Goal: Task Accomplishment & Management: Manage account settings

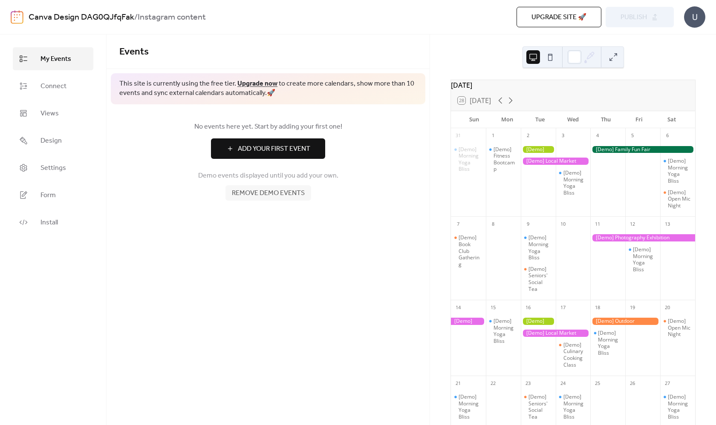
click at [551, 61] on button at bounding box center [550, 57] width 14 height 14
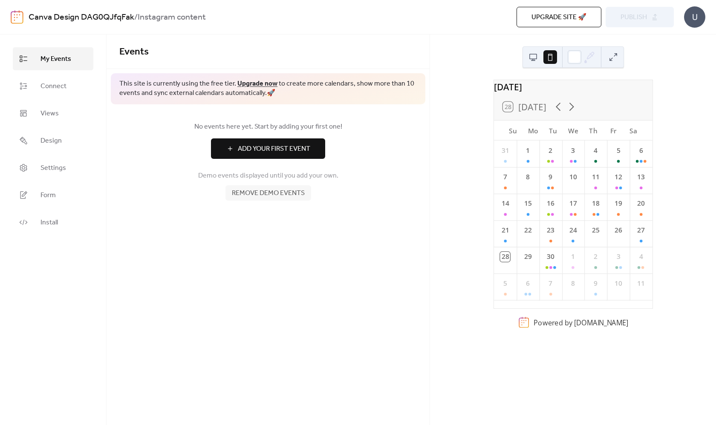
click at [533, 58] on button at bounding box center [533, 57] width 14 height 14
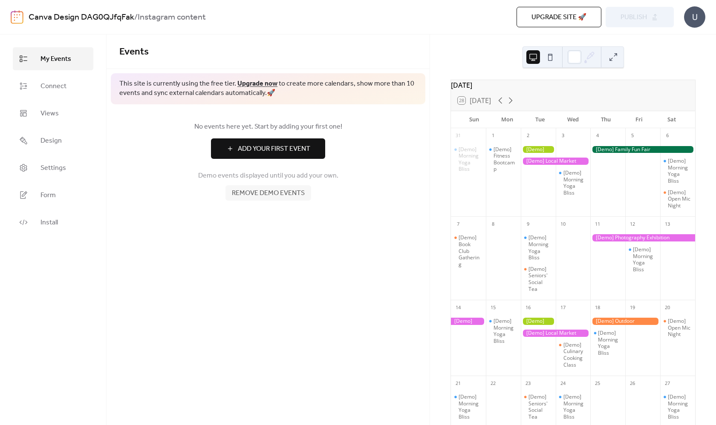
click at [486, 95] on div "28 [DATE]" at bounding box center [573, 100] width 244 height 20
click at [515, 101] on icon at bounding box center [510, 100] width 10 height 10
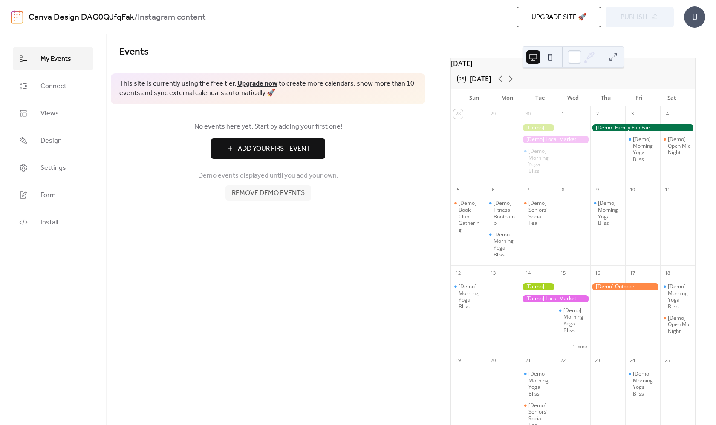
scroll to position [17, 0]
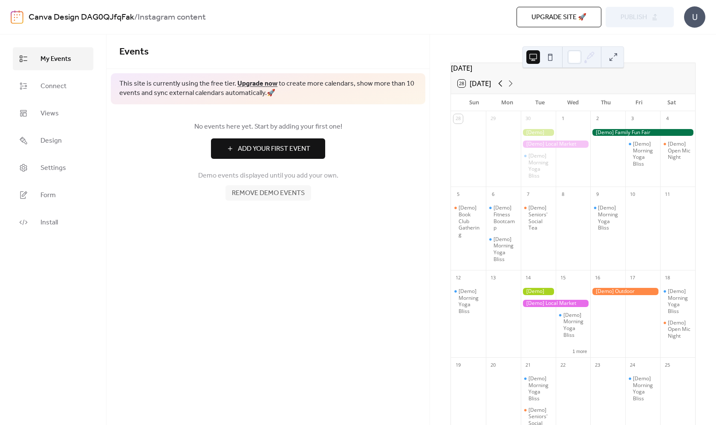
click at [501, 89] on icon at bounding box center [500, 83] width 10 height 10
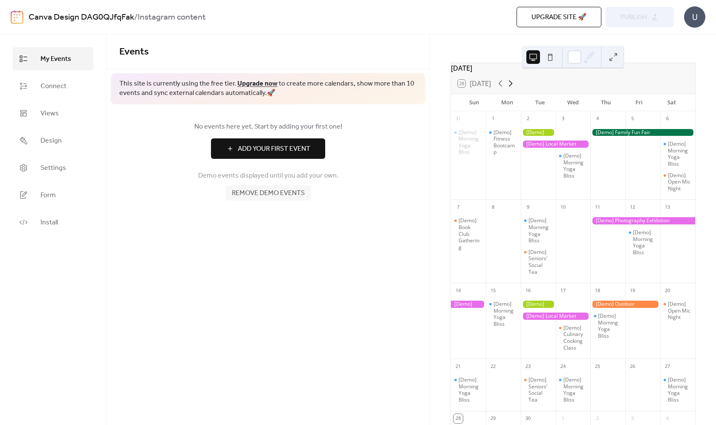
click at [511, 88] on icon at bounding box center [510, 83] width 10 height 10
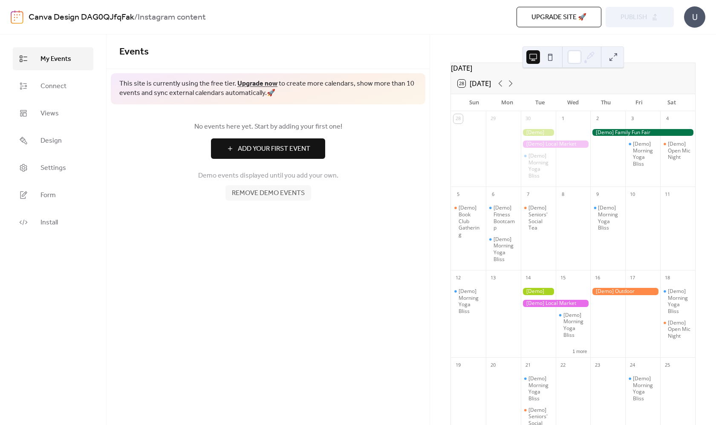
click at [529, 142] on div "[Demo] Morning Yoga Bliss" at bounding box center [538, 154] width 35 height 59
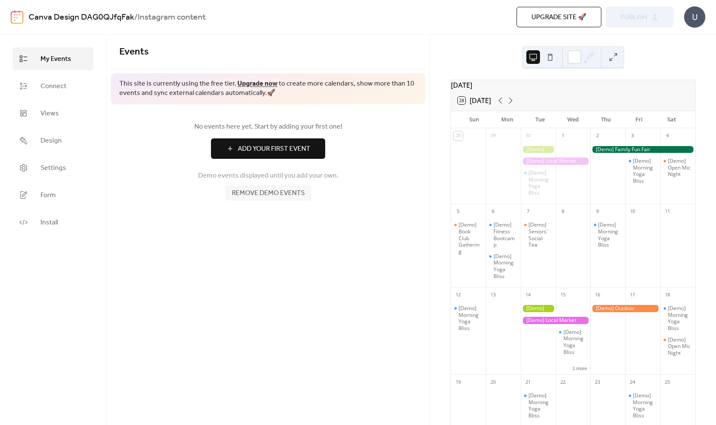
scroll to position [0, 0]
click at [57, 91] on span "Connect" at bounding box center [53, 86] width 26 height 10
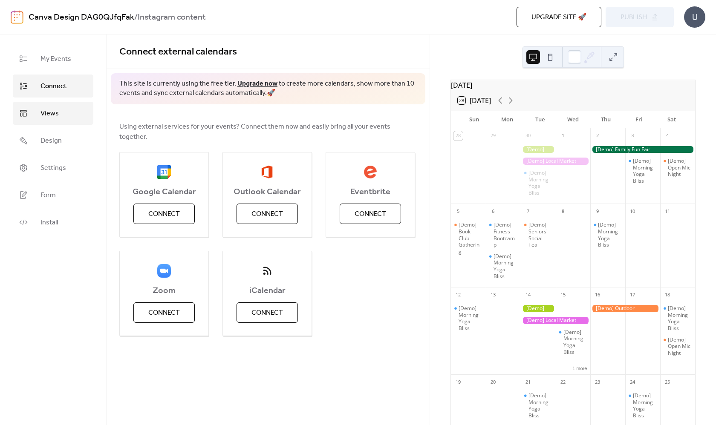
click at [56, 121] on link "Views" at bounding box center [53, 113] width 81 height 23
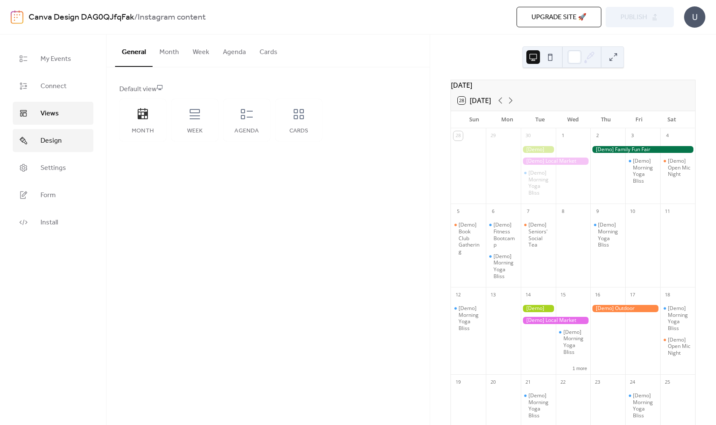
click at [57, 150] on link "Design" at bounding box center [53, 140] width 81 height 23
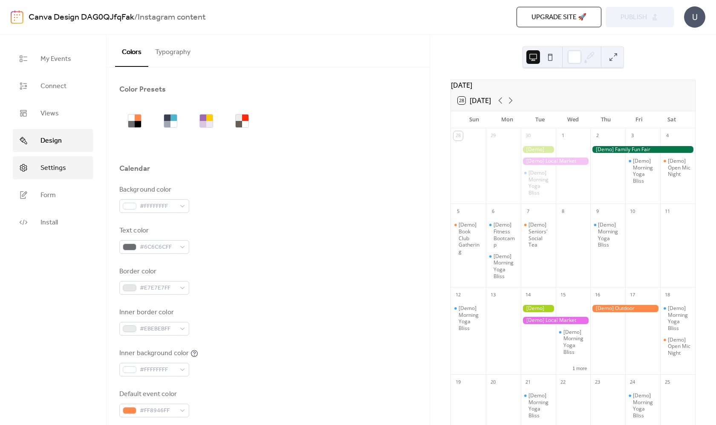
click at [52, 176] on link "Settings" at bounding box center [53, 167] width 81 height 23
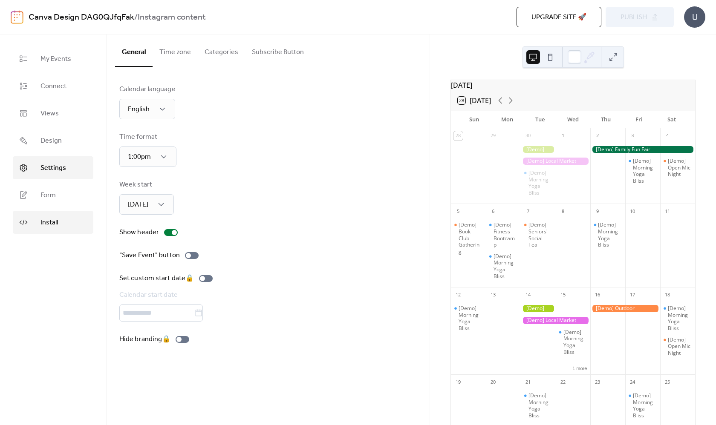
click at [52, 226] on span "Install" at bounding box center [48, 223] width 17 height 10
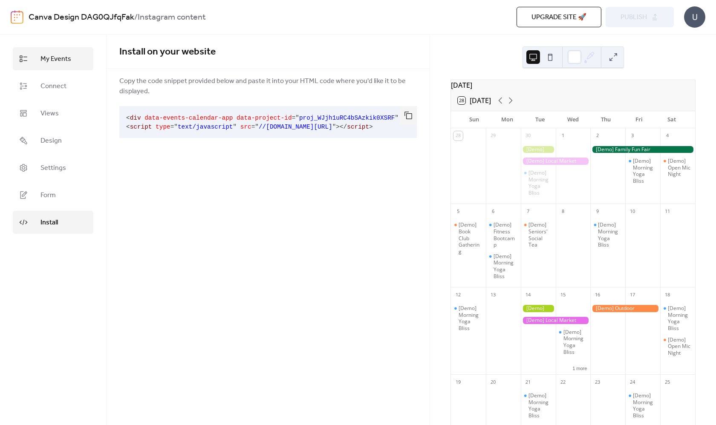
click at [60, 58] on span "My Events" at bounding box center [55, 59] width 31 height 10
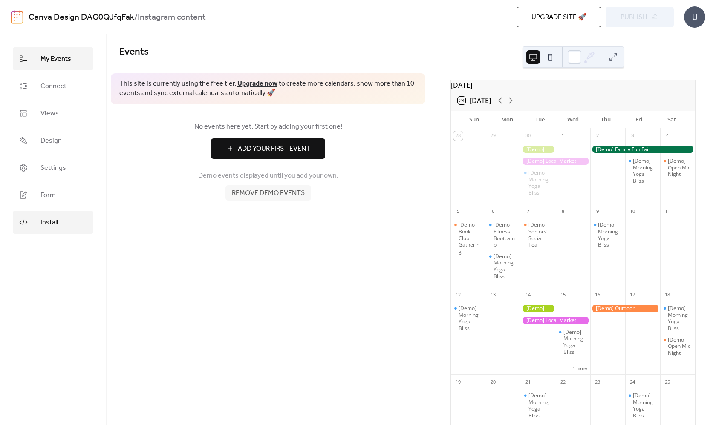
click at [58, 225] on span "Install" at bounding box center [48, 223] width 17 height 10
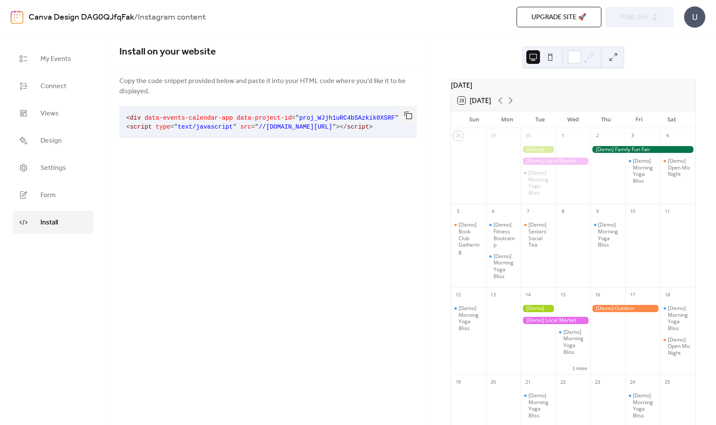
click at [225, 129] on span "text/javascript" at bounding box center [205, 127] width 55 height 7
click at [224, 117] on span "data-events-calendar-app" at bounding box center [188, 118] width 88 height 7
click at [402, 131] on pre "< div data-events-calendar-app data-project-id = " proj_WJjh1uRC4bSAzkik0XSRF "…" at bounding box center [261, 122] width 284 height 32
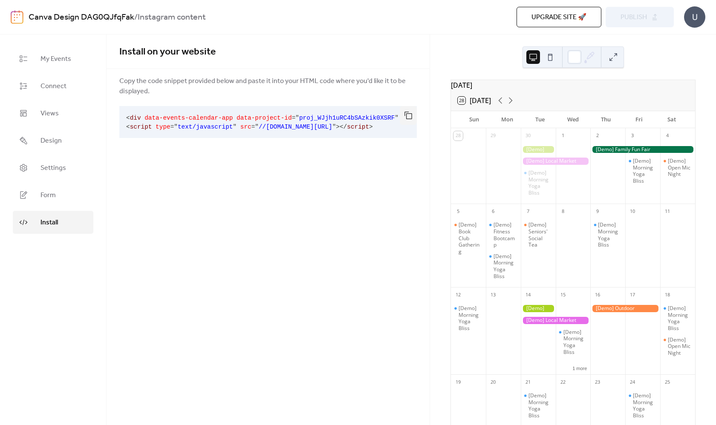
click at [369, 127] on span "script" at bounding box center [358, 127] width 22 height 7
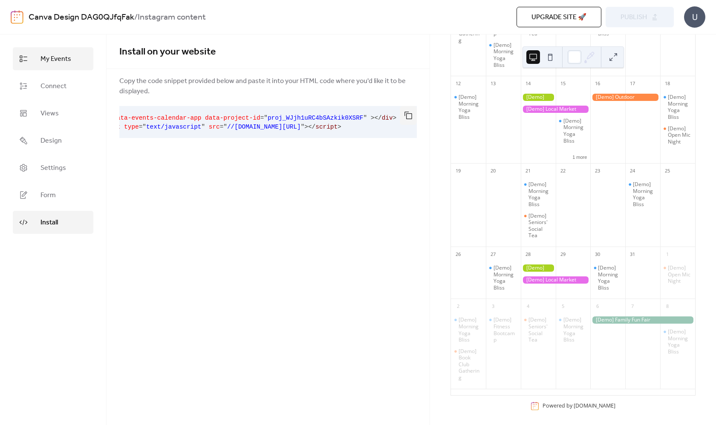
click at [71, 63] on link "My Events" at bounding box center [53, 58] width 81 height 23
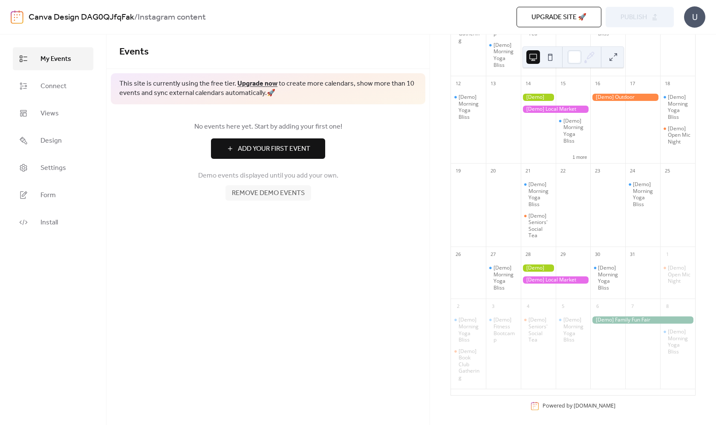
click at [280, 154] on span "Add Your First Event" at bounding box center [274, 149] width 72 height 10
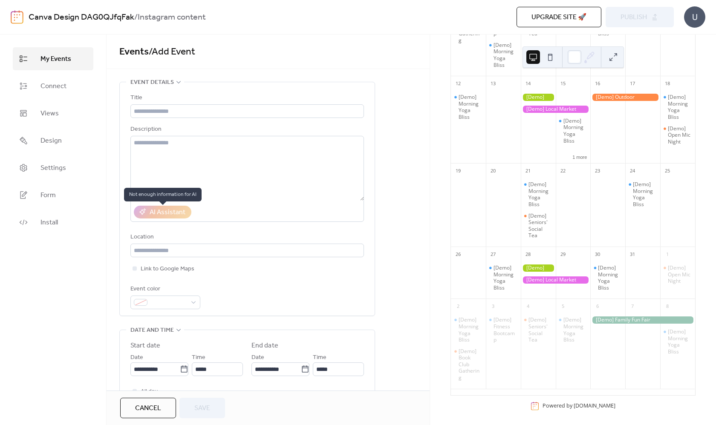
click at [167, 210] on div "AI Assistant" at bounding box center [163, 212] width 58 height 13
